Goal: Task Accomplishment & Management: Use online tool/utility

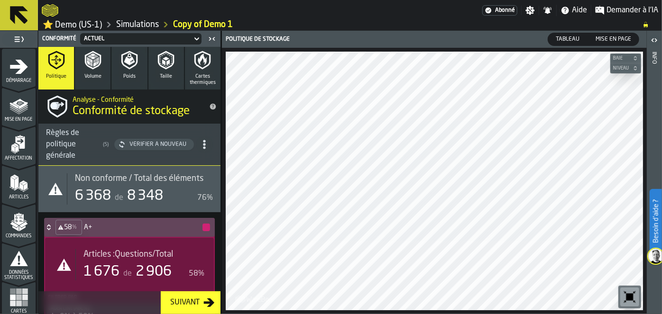
click at [12, 18] on icon at bounding box center [19, 15] width 18 height 18
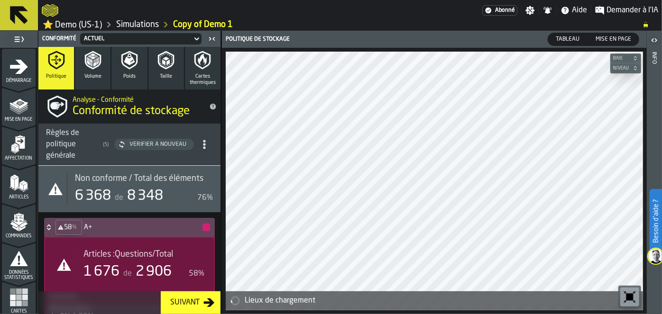
click at [67, 23] on link "⭐ Demo (US-1)" at bounding box center [72, 24] width 59 height 11
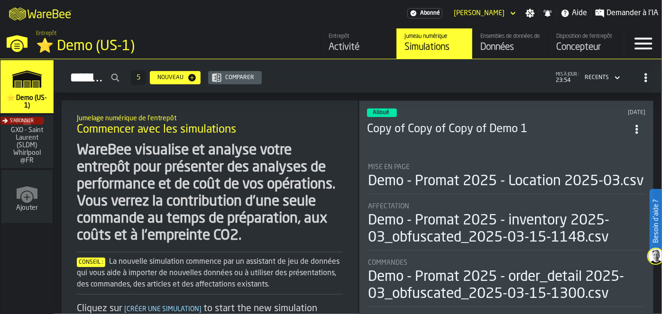
click at [21, 139] on div "S'abonner" at bounding box center [25, 144] width 53 height 55
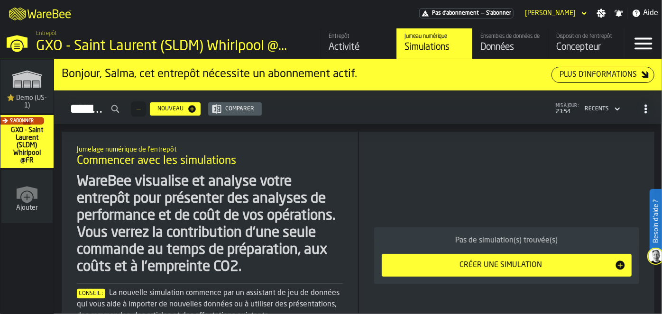
scroll to position [83, 0]
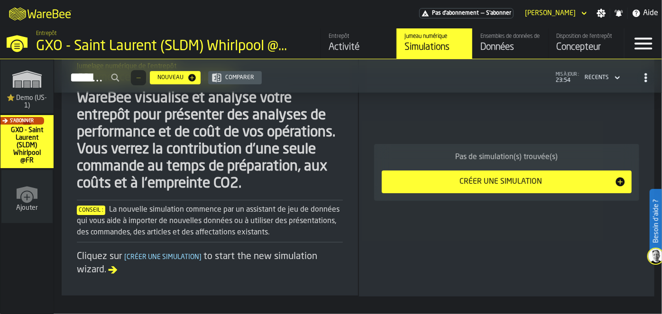
click at [20, 142] on div "S'abonner" at bounding box center [25, 144] width 53 height 55
click at [492, 52] on div "Données" at bounding box center [510, 47] width 60 height 13
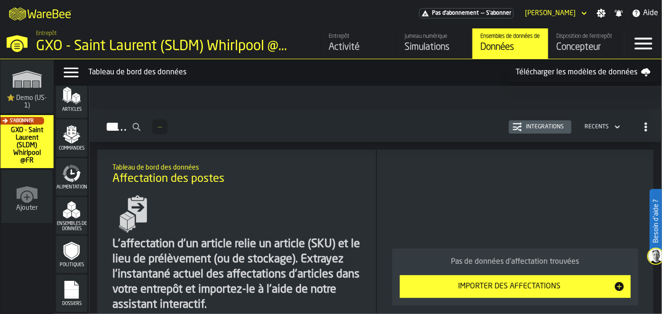
scroll to position [87, 0]
click at [77, 224] on span "Ensembles de données" at bounding box center [71, 225] width 31 height 10
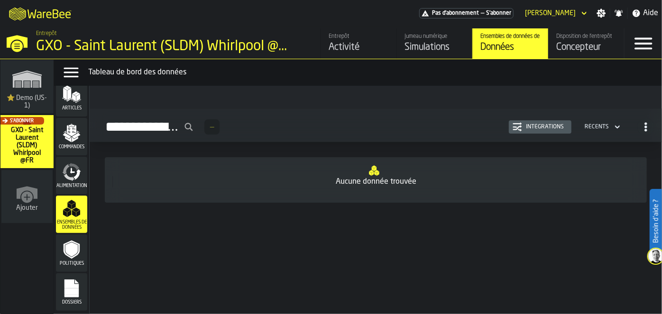
click at [73, 130] on icon "menu Commandes" at bounding box center [71, 130] width 9 height 11
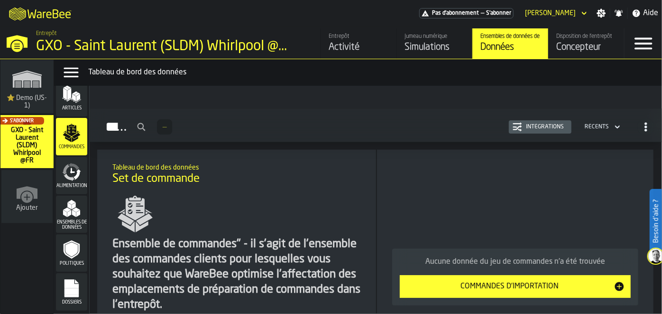
click at [70, 109] on span "Articles" at bounding box center [71, 108] width 31 height 5
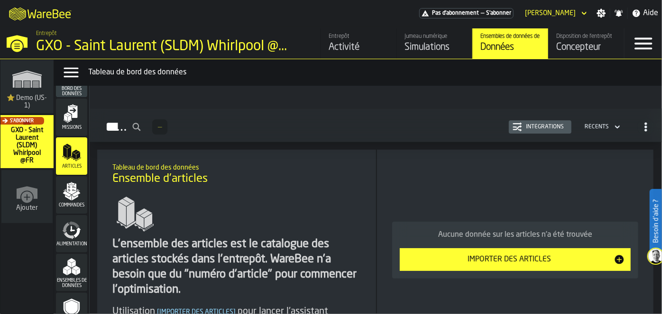
scroll to position [42, 0]
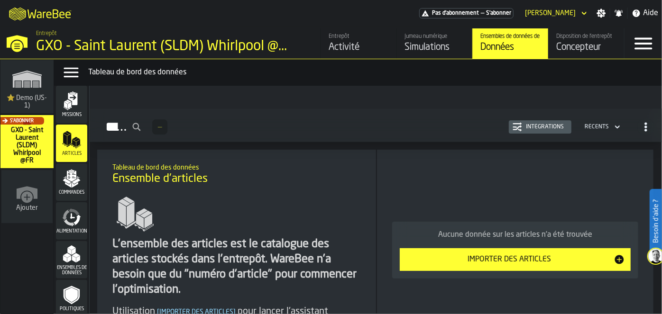
click at [65, 262] on icon "menu Ensembles de données" at bounding box center [71, 254] width 19 height 19
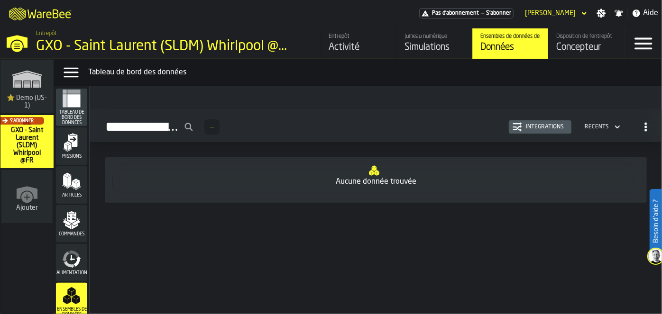
click at [70, 114] on span "Tableau de bord des données" at bounding box center [71, 118] width 31 height 16
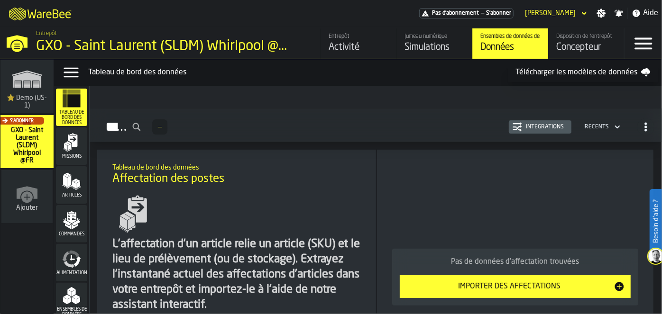
click at [597, 128] on div "Récents" at bounding box center [597, 127] width 24 height 7
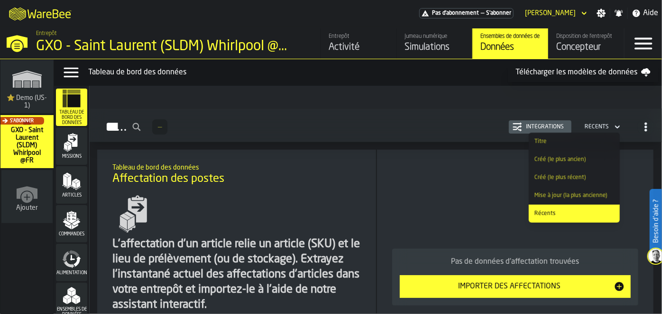
click at [651, 156] on div "Tableau de bord des données Affectation des postes L'affectation d'un article r…" at bounding box center [376, 287] width 572 height 275
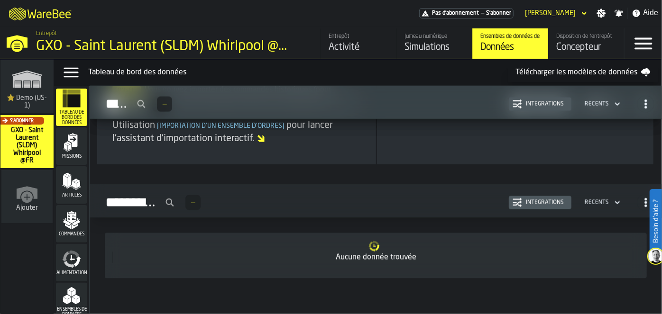
scroll to position [830, 0]
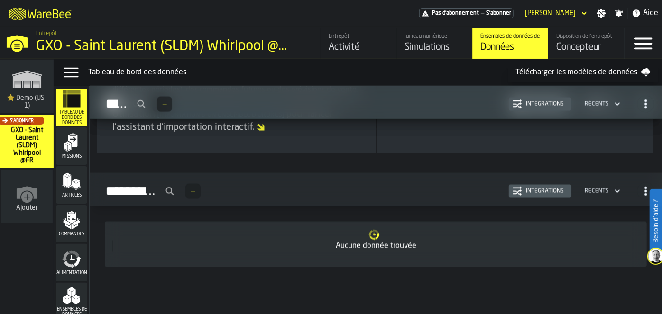
click at [363, 49] on div "Activité" at bounding box center [359, 47] width 60 height 13
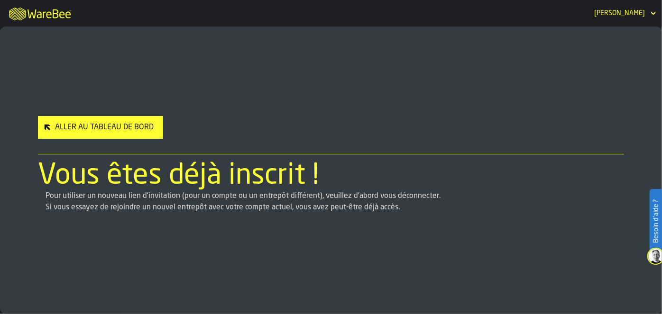
click at [132, 127] on div "Aller au Tableau de Bord" at bounding box center [104, 127] width 106 height 11
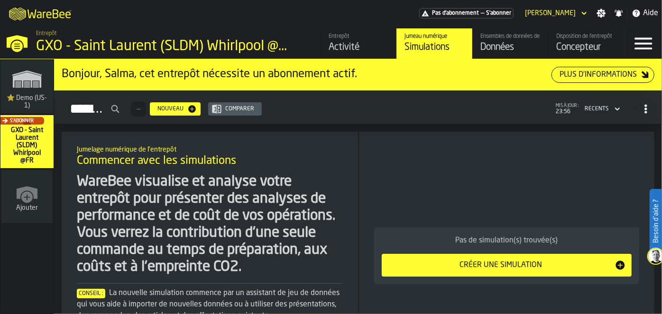
click at [31, 142] on div "S'abonner" at bounding box center [25, 144] width 53 height 55
click at [564, 109] on span "23:56" at bounding box center [567, 112] width 23 height 7
click at [566, 54] on div "Concepteur" at bounding box center [586, 47] width 60 height 13
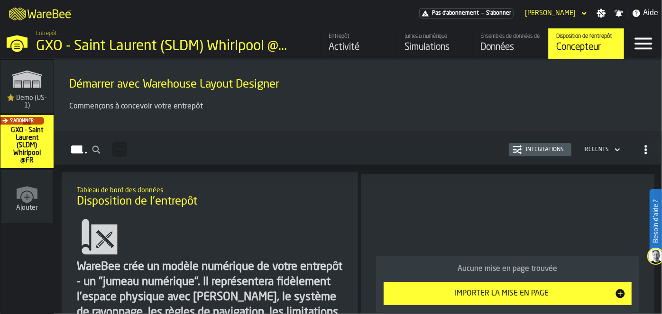
drag, startPoint x: 661, startPoint y: 129, endPoint x: 427, endPoint y: 119, distance: 234.4
click at [427, 119] on div "Commençons à concevoir votre entrepôt" at bounding box center [358, 112] width 593 height 23
click at [506, 38] on div "Ensembles de données de l'entrepôt" at bounding box center [510, 36] width 60 height 7
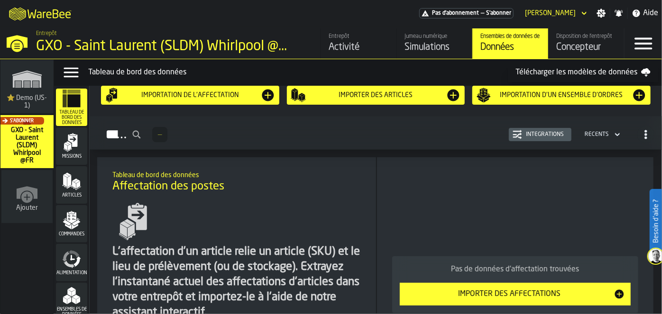
scroll to position [13, 0]
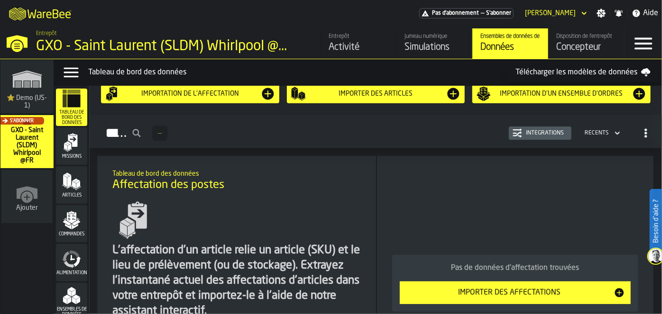
click at [600, 75] on link "Télécharger les modèles de données" at bounding box center [583, 72] width 150 height 19
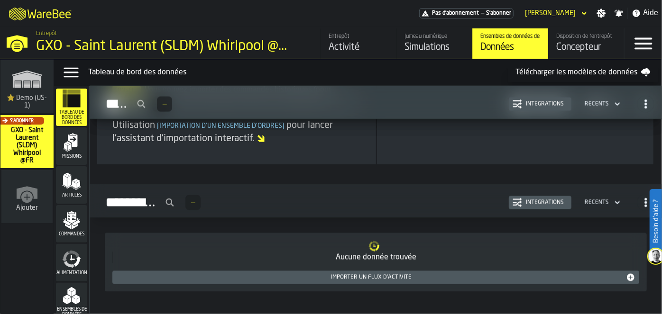
scroll to position [840, 0]
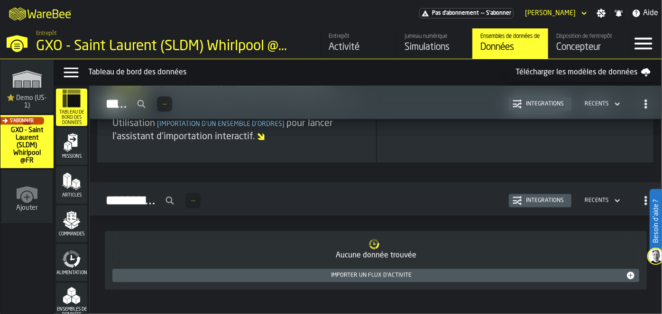
click at [387, 273] on div "Importer un flux d'activité" at bounding box center [371, 276] width 510 height 7
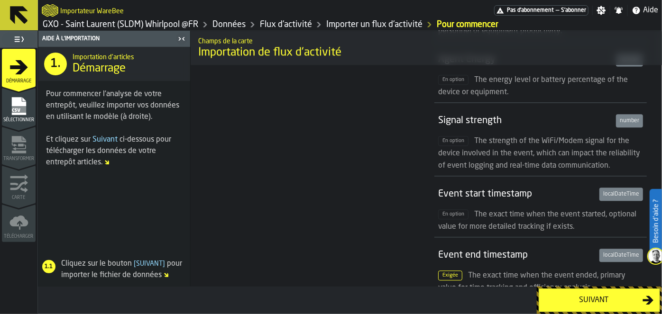
scroll to position [1096, 0]
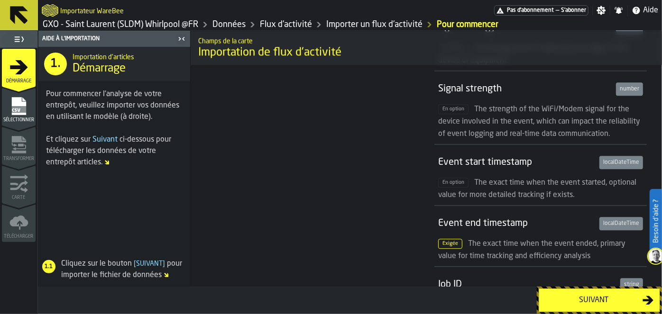
click at [222, 29] on link "Données" at bounding box center [228, 24] width 33 height 10
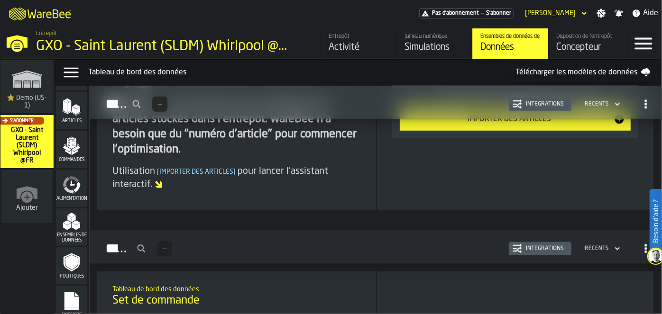
scroll to position [87, 0]
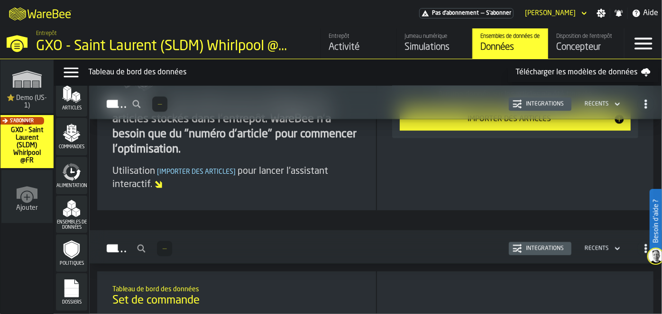
click at [65, 290] on rect "menu Dossiers" at bounding box center [71, 292] width 14 height 7
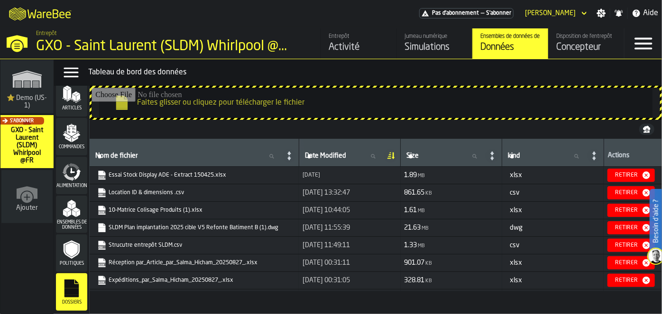
click at [285, 109] on input "Faites glisser ou cliquez pour télécharger le fichier" at bounding box center [376, 103] width 568 height 30
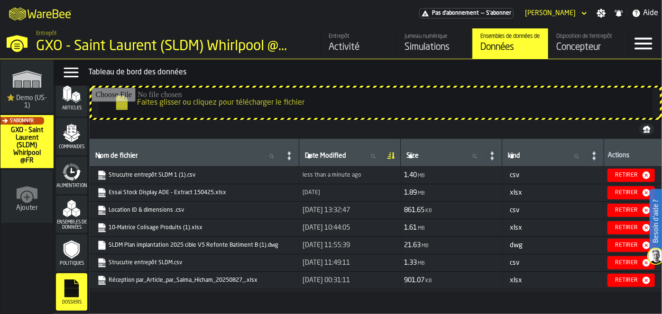
click at [648, 175] on icon "button-Retirer" at bounding box center [646, 176] width 8 height 8
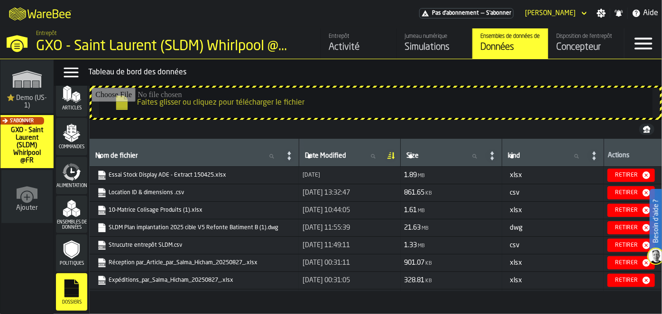
click at [292, 101] on input "Faites glisser ou cliquez pour télécharger le fichier" at bounding box center [376, 103] width 568 height 30
